Goal: Navigation & Orientation: Find specific page/section

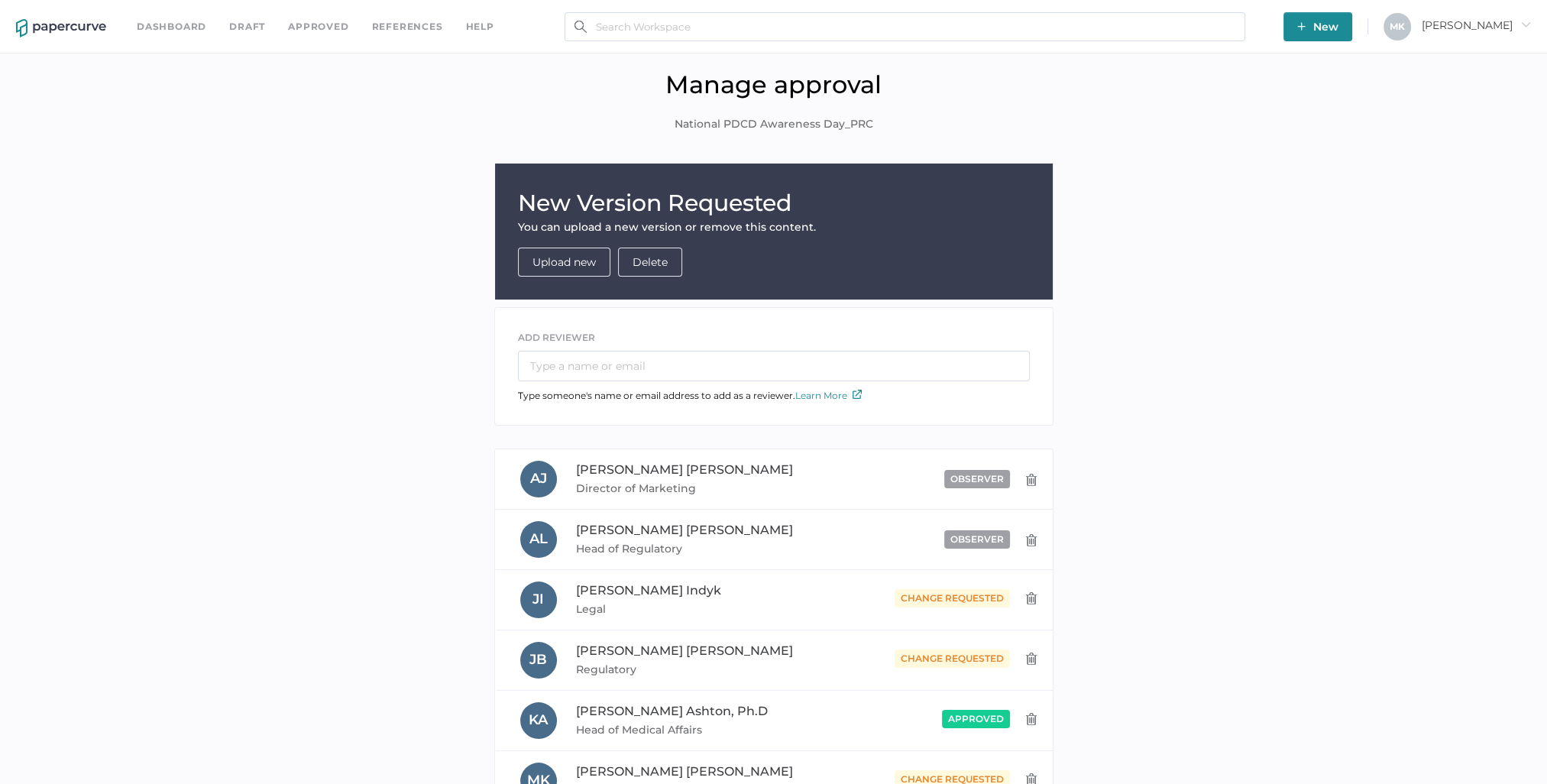
click at [189, 29] on link "Dashboard" at bounding box center [172, 26] width 70 height 17
